Goal: Transaction & Acquisition: Purchase product/service

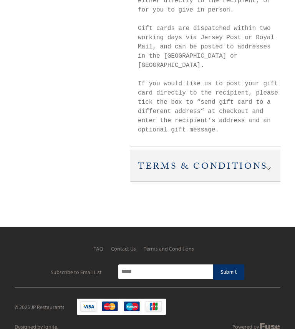
scroll to position [306, 0]
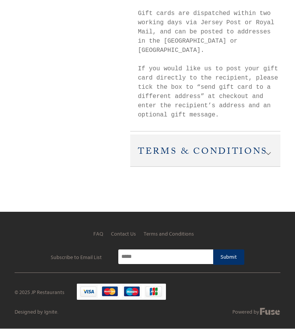
click at [235, 158] on h2 "Terms & Conditions" at bounding box center [205, 151] width 150 height 32
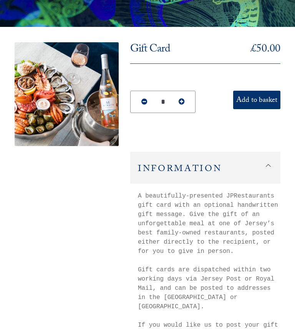
scroll to position [50, 0]
click at [266, 167] on icon at bounding box center [268, 165] width 5 height 5
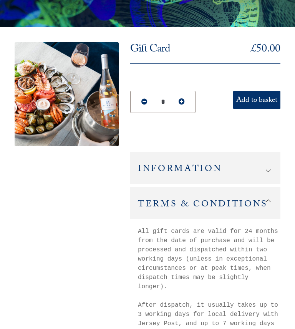
click at [261, 103] on button "Add to basket" at bounding box center [256, 100] width 47 height 18
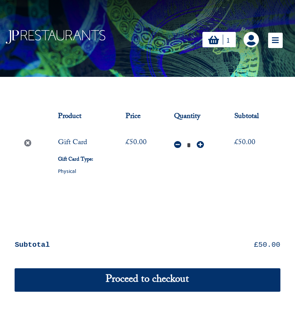
click at [276, 43] on icon at bounding box center [275, 40] width 15 height 15
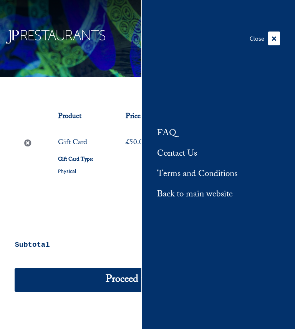
click at [192, 160] on link "Contact Us" at bounding box center [177, 154] width 40 height 13
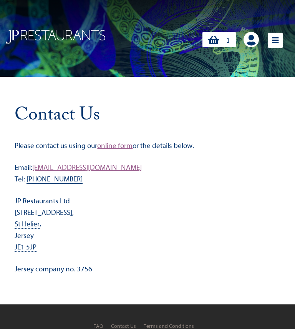
click at [210, 43] on icon "1" at bounding box center [213, 40] width 11 height 10
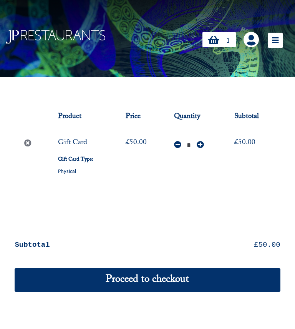
click at [177, 146] on icon "Reduce Quantity" at bounding box center [177, 144] width 7 height 7
click at [179, 147] on icon "Reduce Quantity" at bounding box center [177, 144] width 7 height 7
